Goal: Check status: Check status

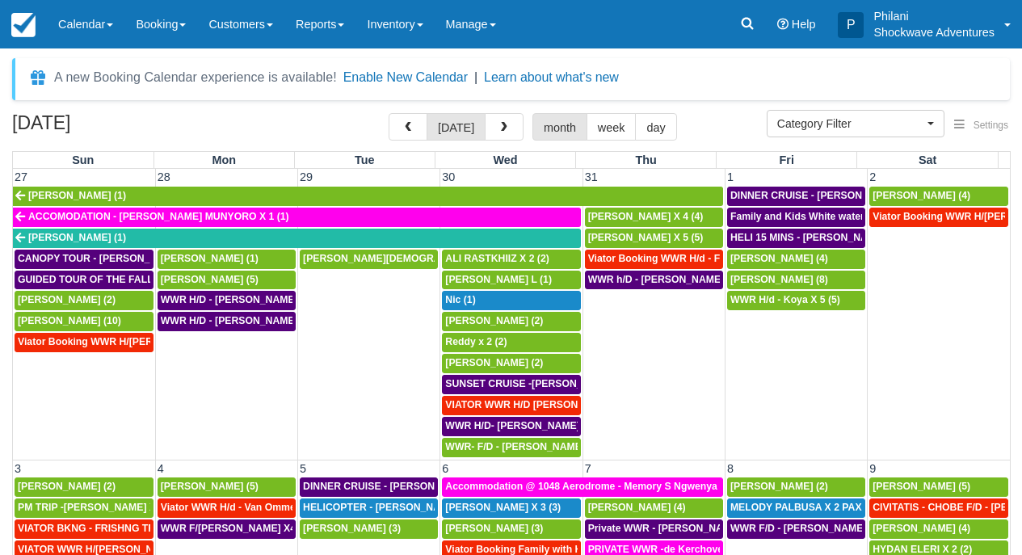
select select
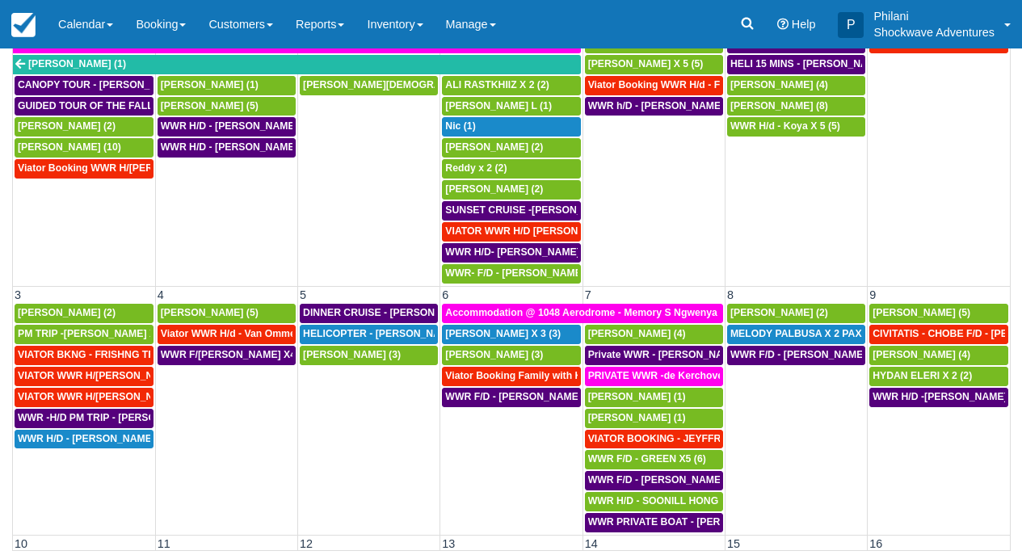
scroll to position [943, 0]
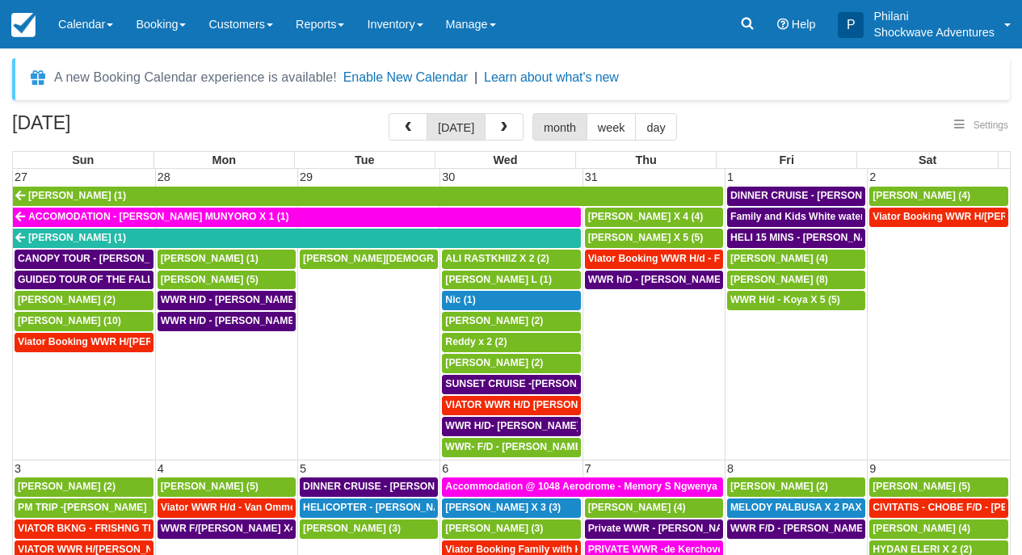
select select
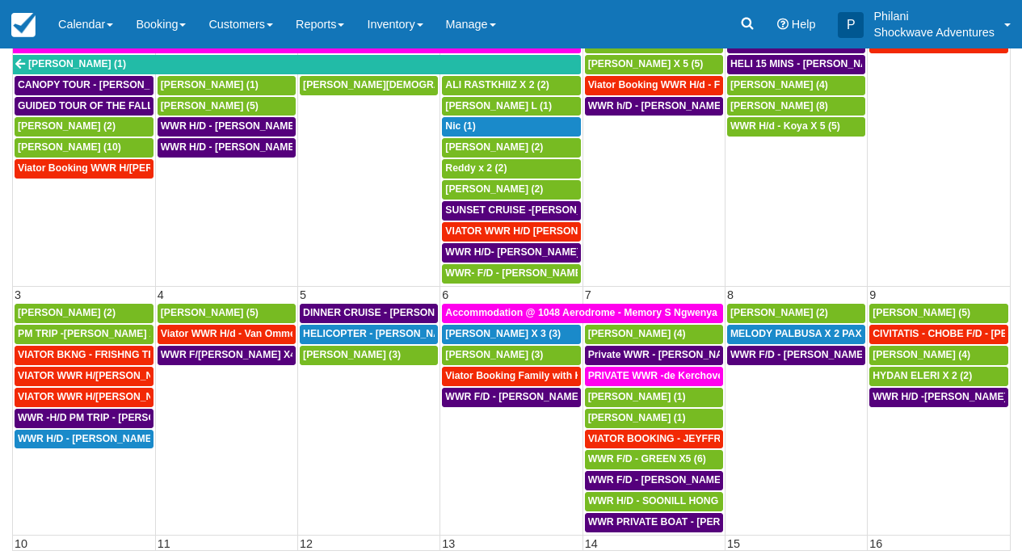
scroll to position [174, 0]
select select
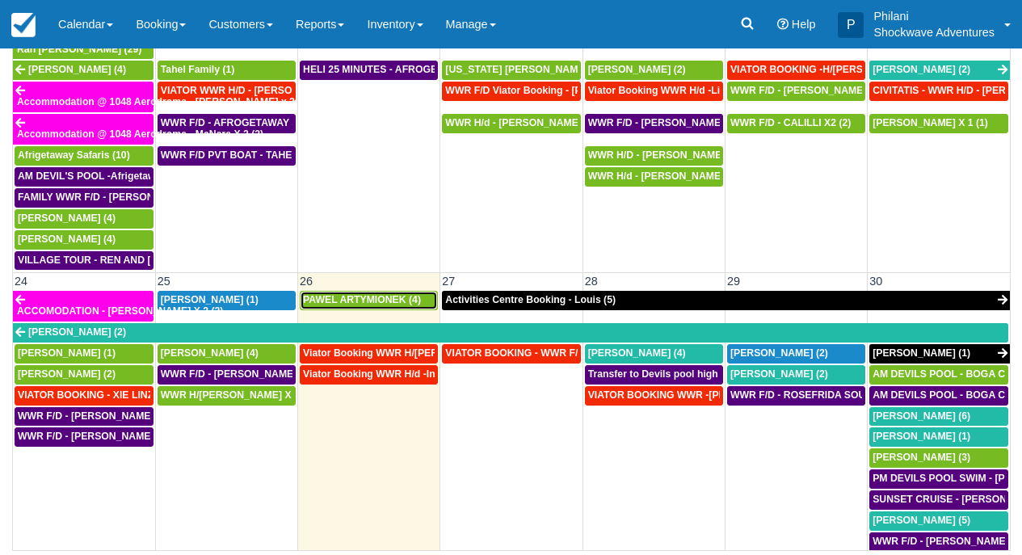
click at [387, 294] on span "PAWEL ARTYMIONEK (4)" at bounding box center [362, 299] width 118 height 11
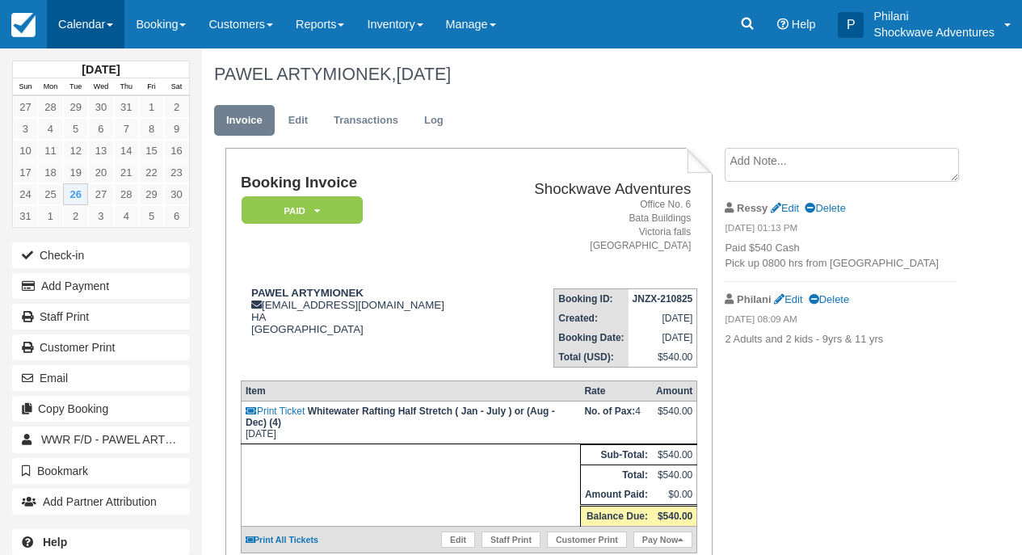
click at [98, 21] on link "Calendar" at bounding box center [86, 24] width 78 height 48
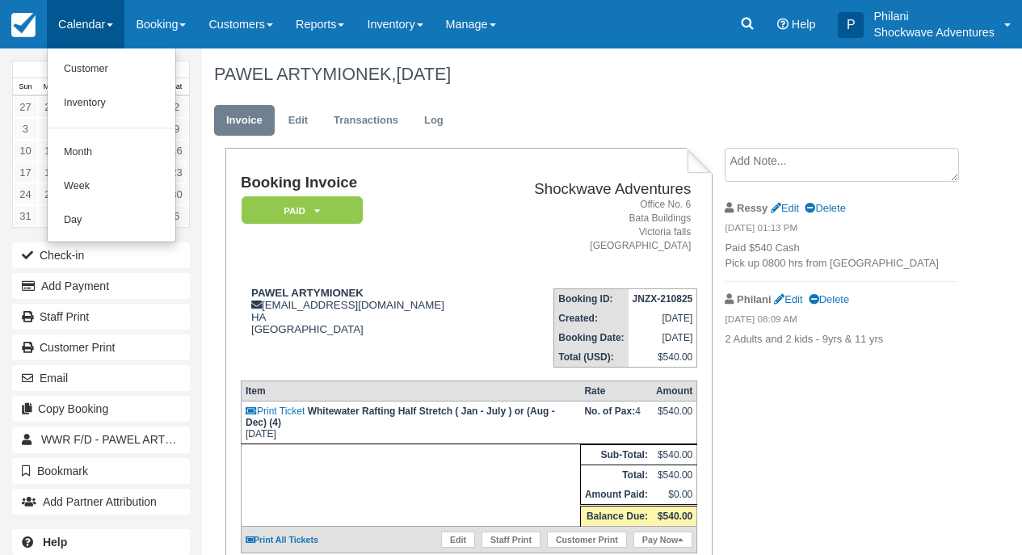
click at [108, 23] on link "Calendar" at bounding box center [86, 24] width 78 height 48
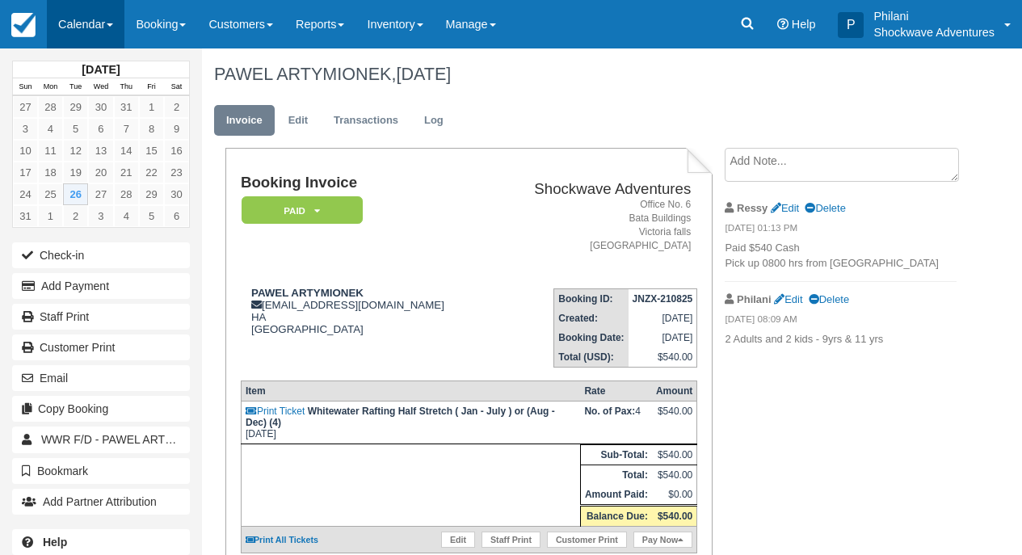
click at [98, 17] on link "Calendar" at bounding box center [86, 24] width 78 height 48
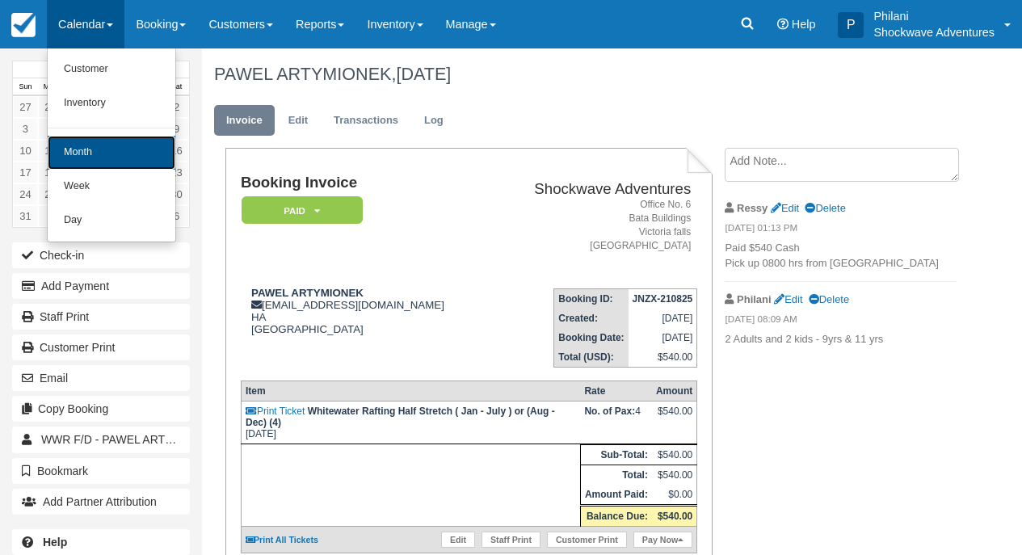
click at [112, 160] on link "Month" at bounding box center [112, 153] width 128 height 34
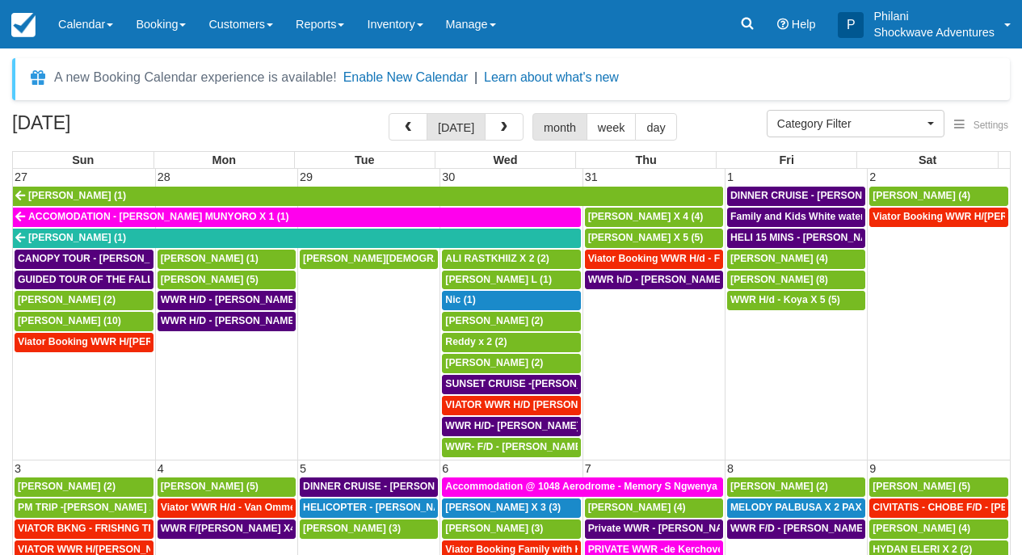
select select
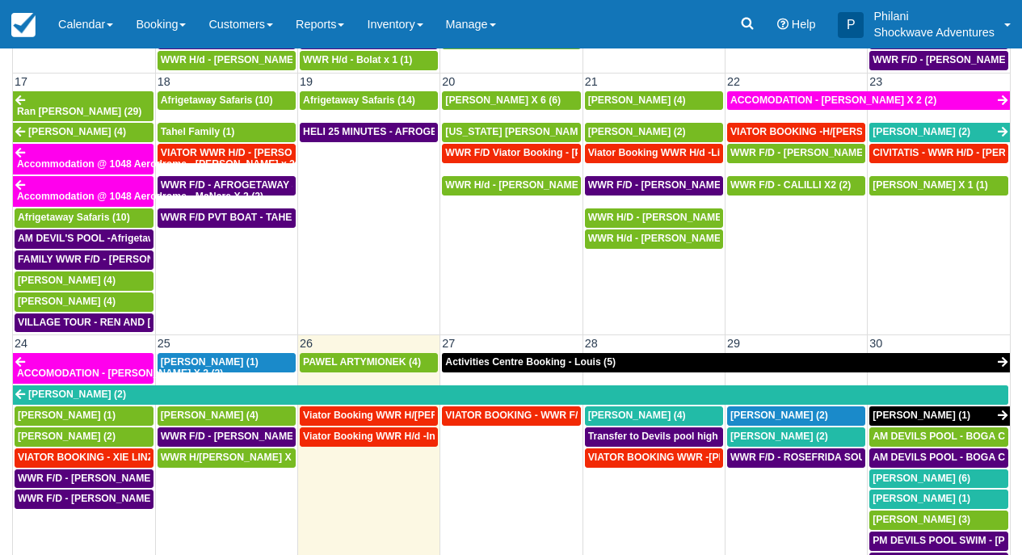
scroll to position [1033, 0]
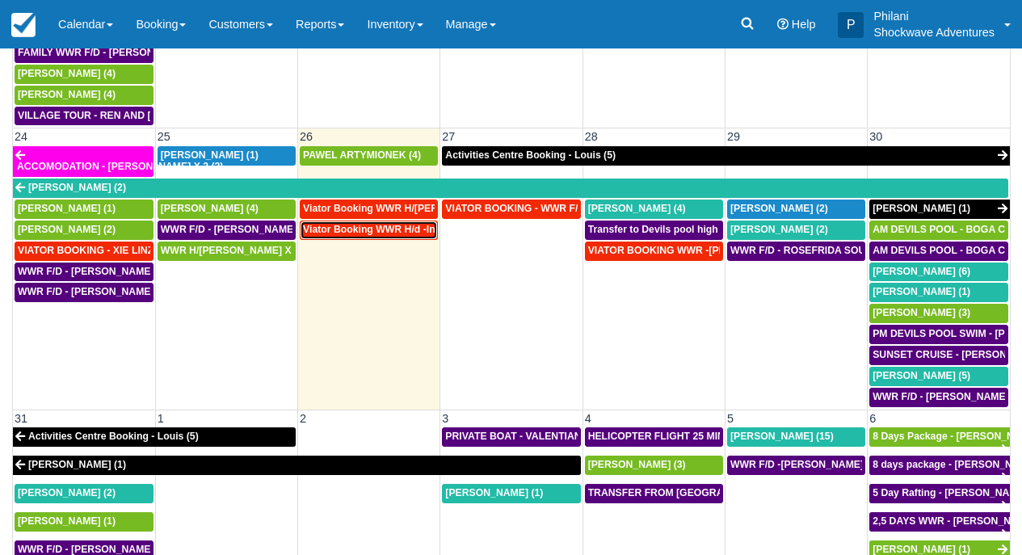
click at [393, 224] on span "Viator Booking WWR H/d -Inchbald [PERSON_NAME] X 4 (4)" at bounding box center [444, 229] width 282 height 11
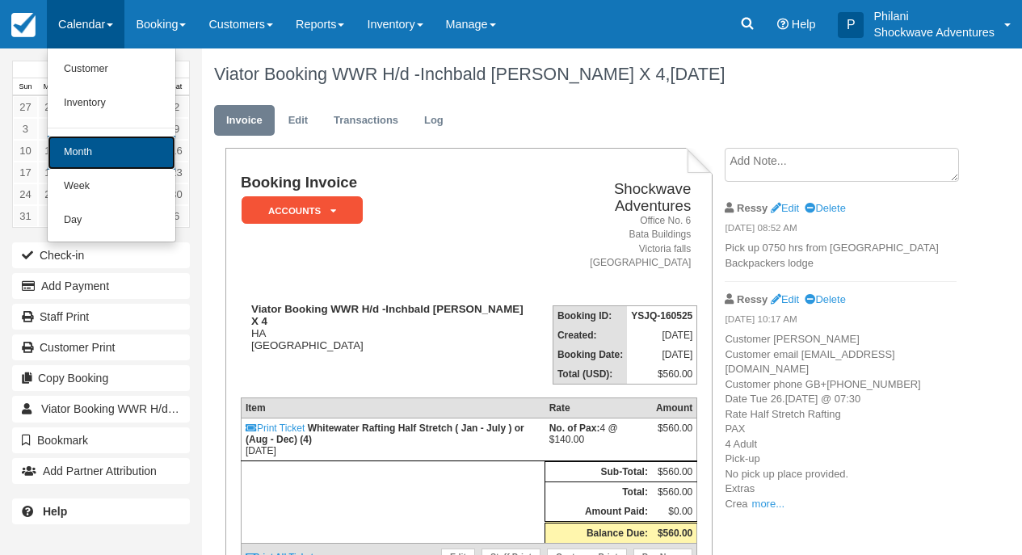
click at [131, 156] on link "Month" at bounding box center [112, 153] width 128 height 34
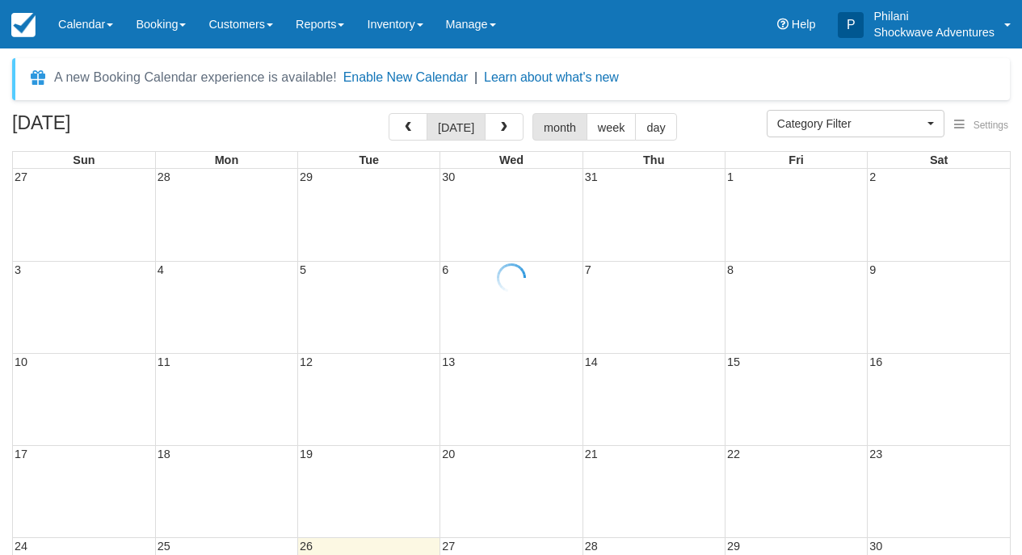
select select
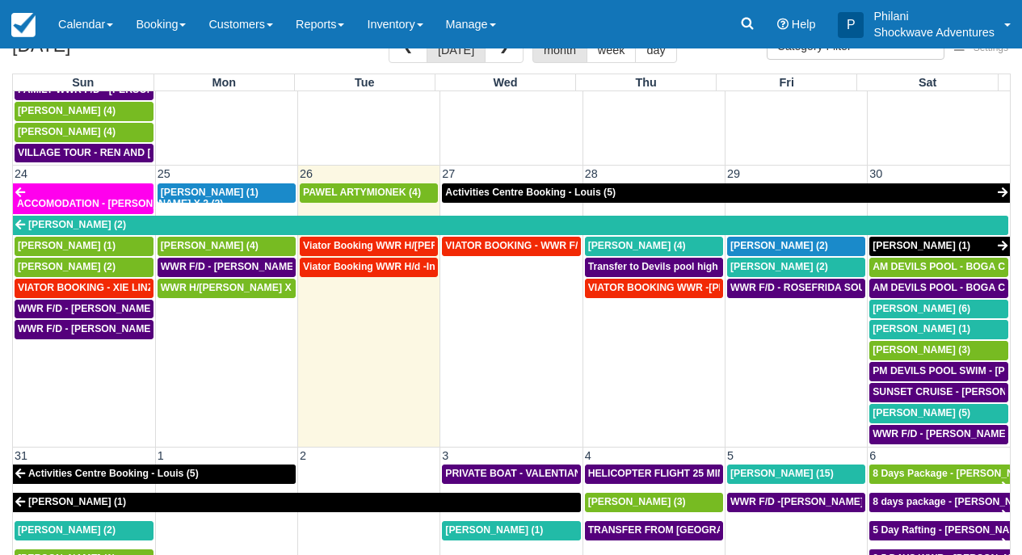
scroll to position [1074, 0]
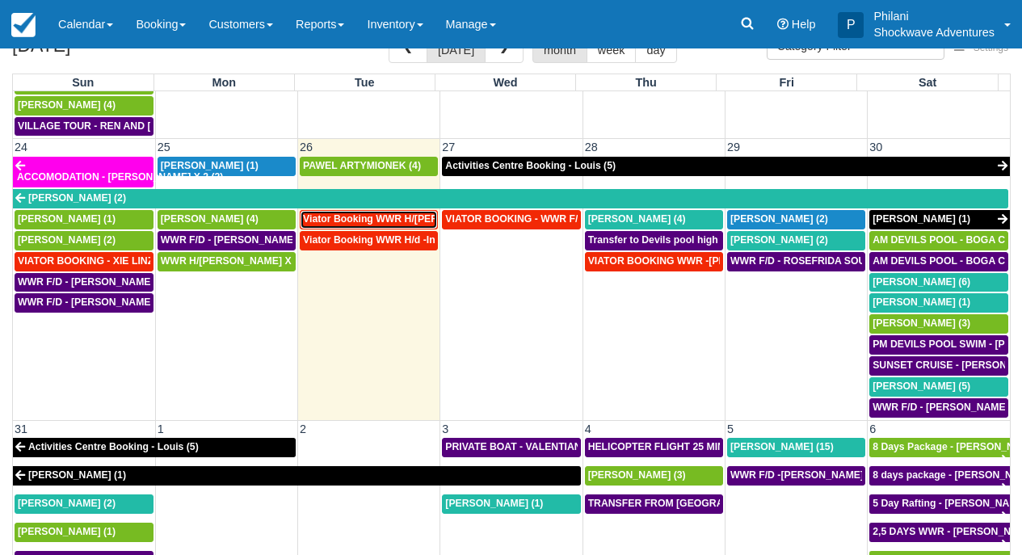
click at [380, 213] on span "Viator Booking WWR H/[PERSON_NAME] X 8 (8)" at bounding box center [416, 218] width 227 height 11
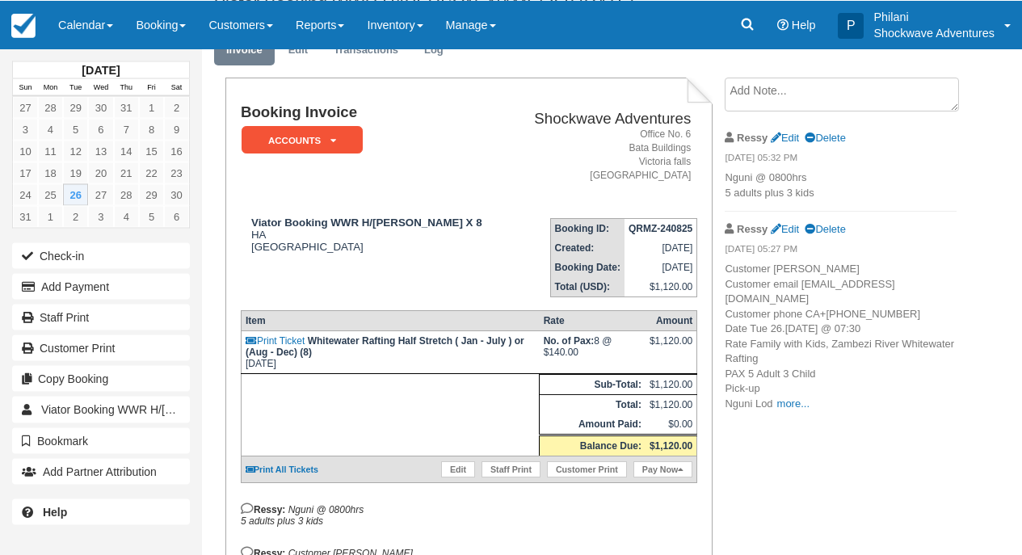
scroll to position [78, 0]
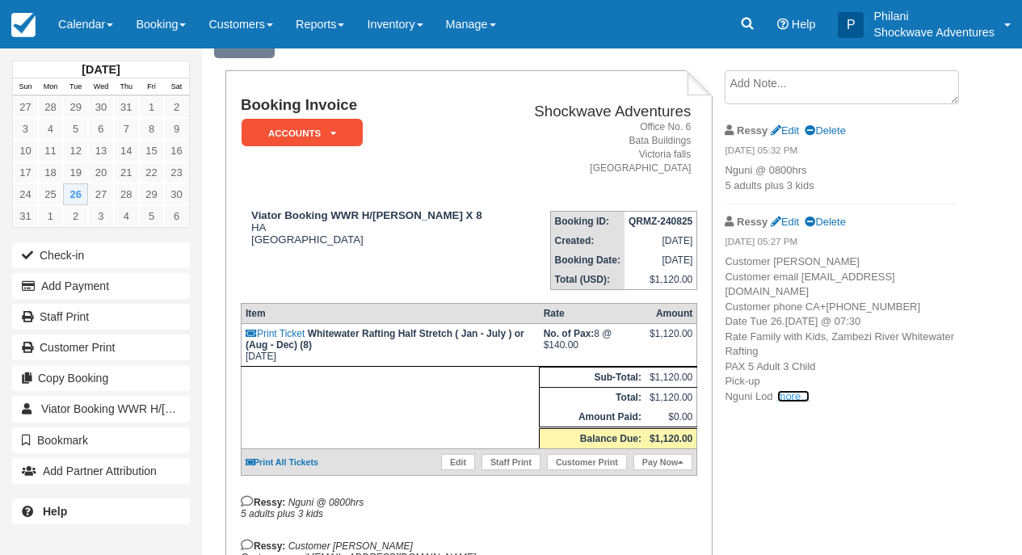
click at [792, 403] on link "more..." at bounding box center [794, 396] width 32 height 12
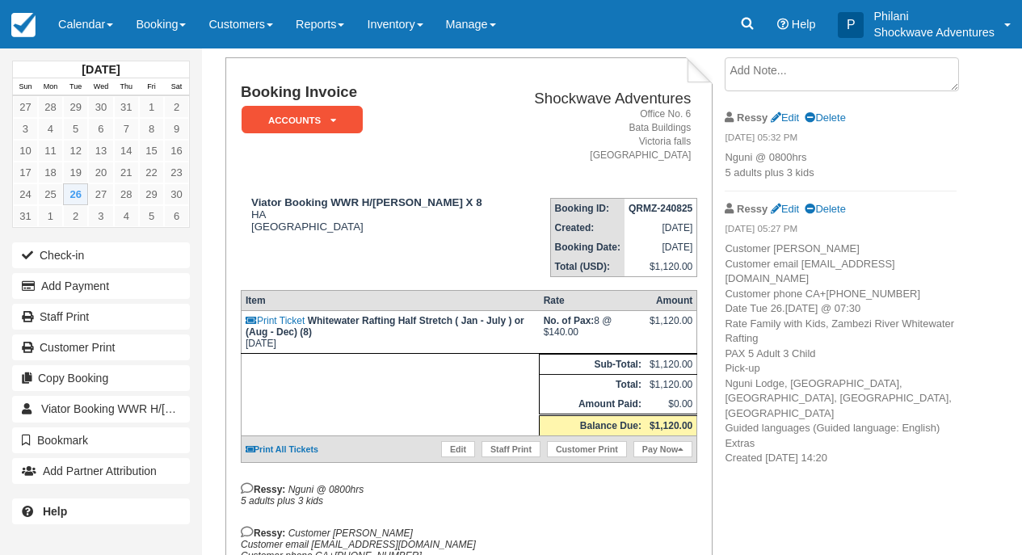
scroll to position [65, 0]
